Goal: Transaction & Acquisition: Book appointment/travel/reservation

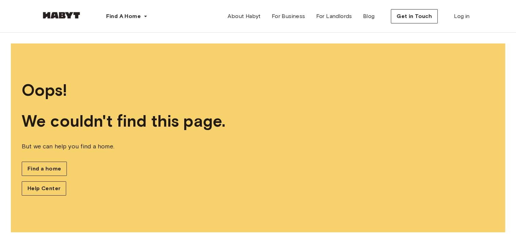
click at [53, 19] on link at bounding box center [61, 17] width 41 height 6
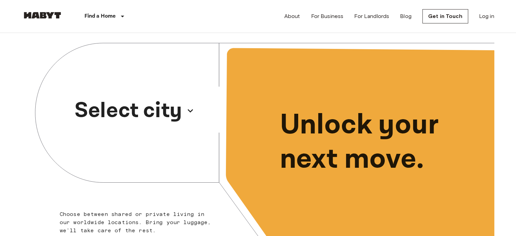
click at [183, 111] on button "Select city" at bounding box center [134, 110] width 125 height 37
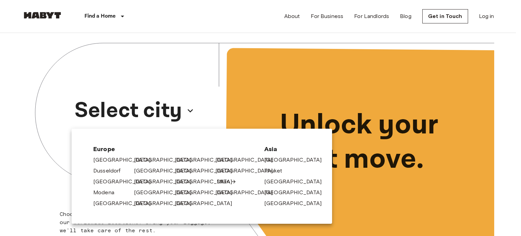
click at [226, 182] on link "Milan" at bounding box center [227, 181] width 20 height 8
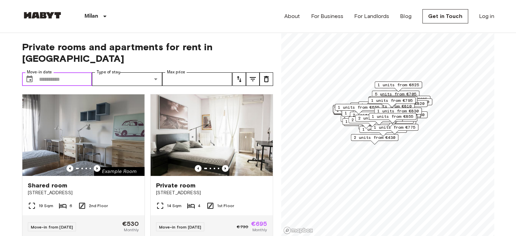
click at [68, 72] on input "Move-in date" at bounding box center [65, 79] width 53 height 14
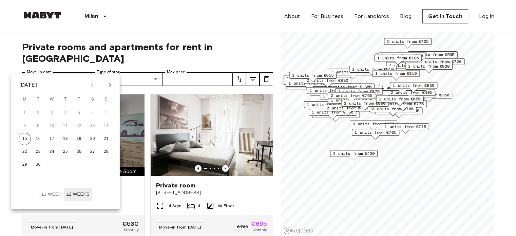
click at [154, 51] on span "Private rooms and apartments for rent in Milan" at bounding box center [147, 52] width 251 height 23
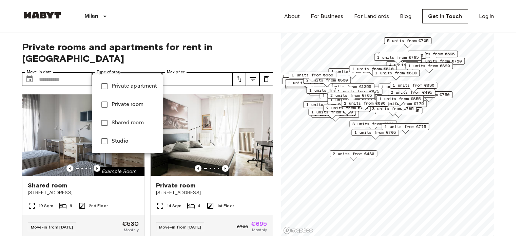
click at [136, 85] on span "Private apartment" at bounding box center [135, 86] width 46 height 8
type input "**********"
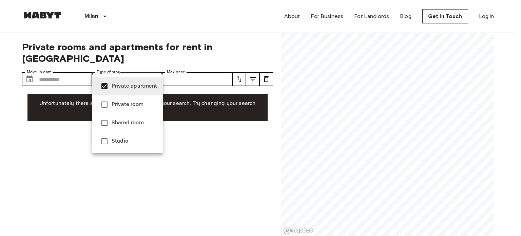
click at [124, 81] on li "Private apartment" at bounding box center [127, 86] width 71 height 18
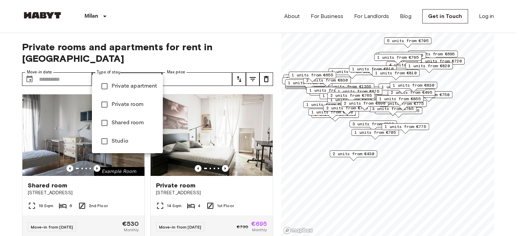
click at [120, 148] on li "Studio" at bounding box center [127, 141] width 71 height 18
type input "******"
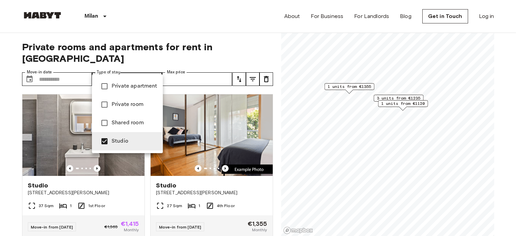
click at [196, 28] on div at bounding box center [260, 118] width 521 height 236
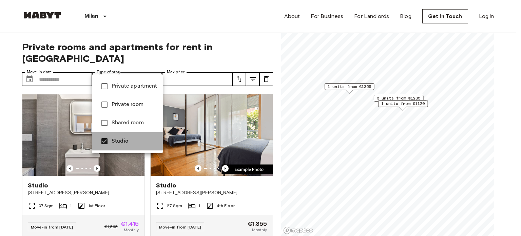
click at [138, 137] on span "Studio" at bounding box center [135, 141] width 46 height 8
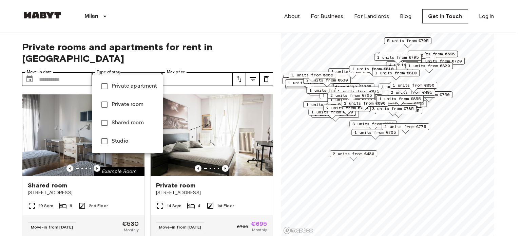
click at [137, 69] on div at bounding box center [260, 118] width 521 height 236
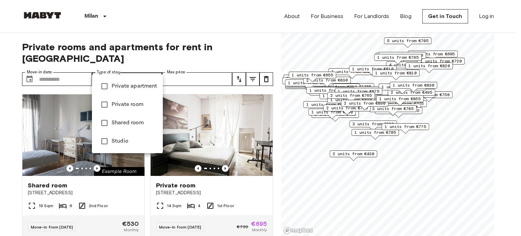
click at [137, 104] on span "Private room" at bounding box center [135, 104] width 46 height 8
type input "**********"
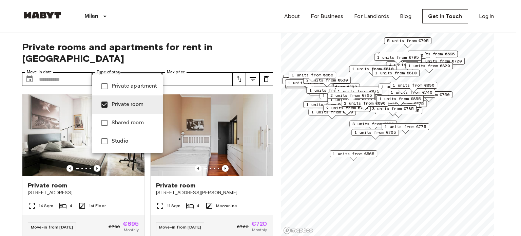
click at [203, 67] on div at bounding box center [260, 118] width 521 height 236
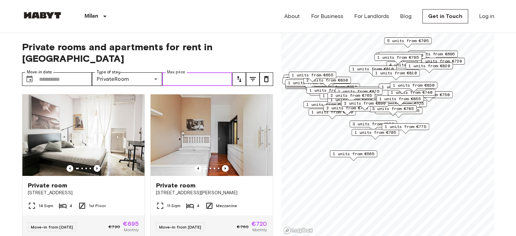
click at [203, 72] on input "Max price" at bounding box center [197, 79] width 70 height 14
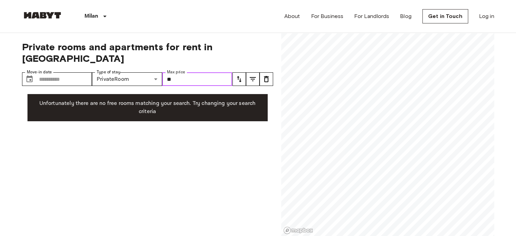
type input "*"
type input "****"
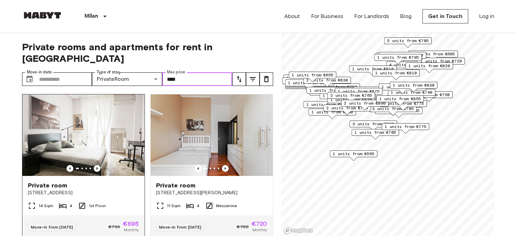
click at [96, 167] on icon "Previous image" at bounding box center [96, 168] width 1 height 3
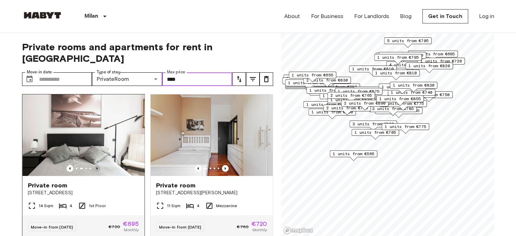
click at [96, 167] on icon "Previous image" at bounding box center [96, 168] width 1 height 3
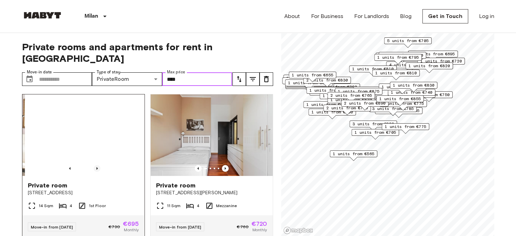
click at [96, 167] on icon "Previous image" at bounding box center [96, 168] width 1 height 3
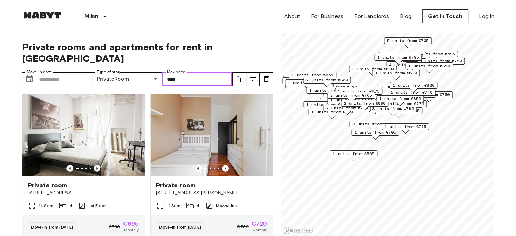
click at [96, 165] on icon "Previous image" at bounding box center [97, 168] width 7 height 7
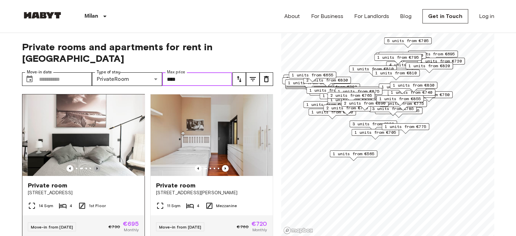
click at [96, 165] on icon "Previous image" at bounding box center [97, 168] width 7 height 7
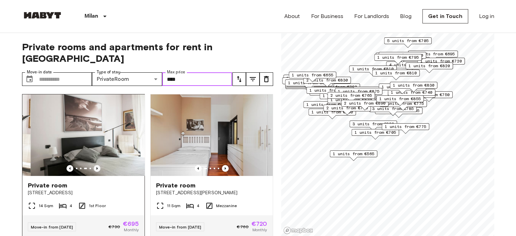
click at [96, 165] on icon "Previous image" at bounding box center [97, 168] width 7 height 7
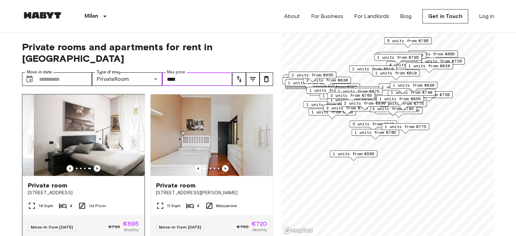
click at [96, 165] on icon "Previous image" at bounding box center [97, 168] width 7 height 7
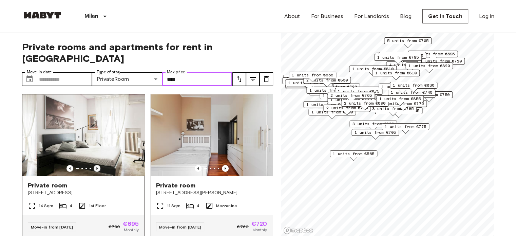
click at [96, 165] on icon "Previous image" at bounding box center [97, 168] width 7 height 7
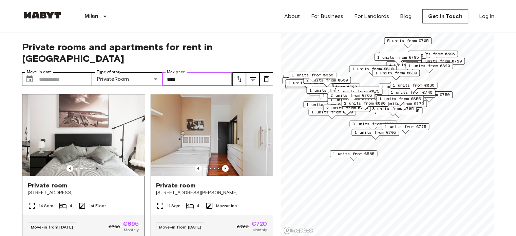
click at [96, 165] on icon "Previous image" at bounding box center [97, 168] width 7 height 7
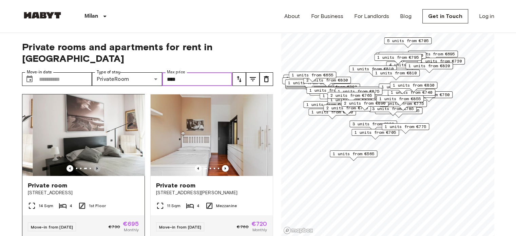
click at [96, 165] on icon "Previous image" at bounding box center [97, 168] width 7 height 7
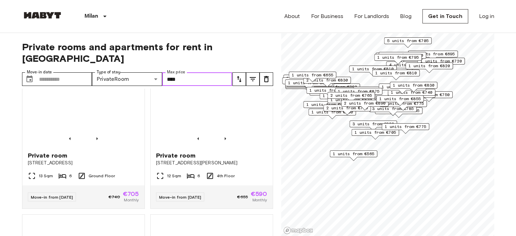
scroll to position [713, 0]
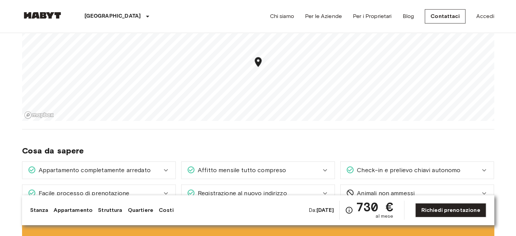
scroll to position [407, 0]
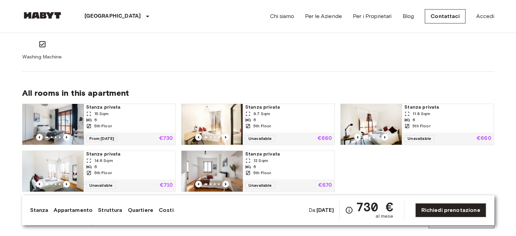
click at [225, 183] on icon "Previous image" at bounding box center [225, 184] width 1 height 3
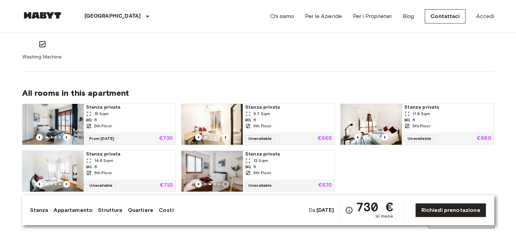
click at [226, 184] on icon "Previous image" at bounding box center [225, 184] width 1 height 3
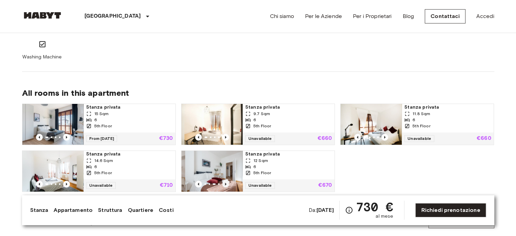
click at [226, 184] on icon "Previous image" at bounding box center [225, 184] width 1 height 3
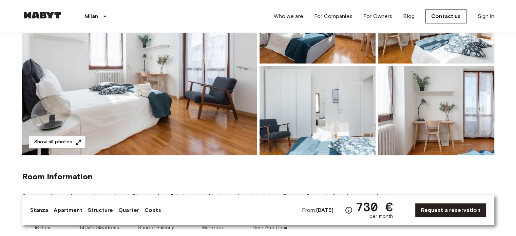
scroll to position [68, 0]
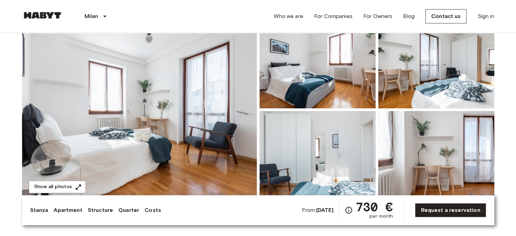
click at [196, 131] on img at bounding box center [139, 109] width 235 height 181
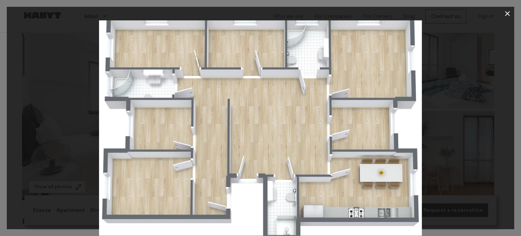
click at [505, 13] on icon "button" at bounding box center [508, 14] width 8 height 8
